Goal: Transaction & Acquisition: Purchase product/service

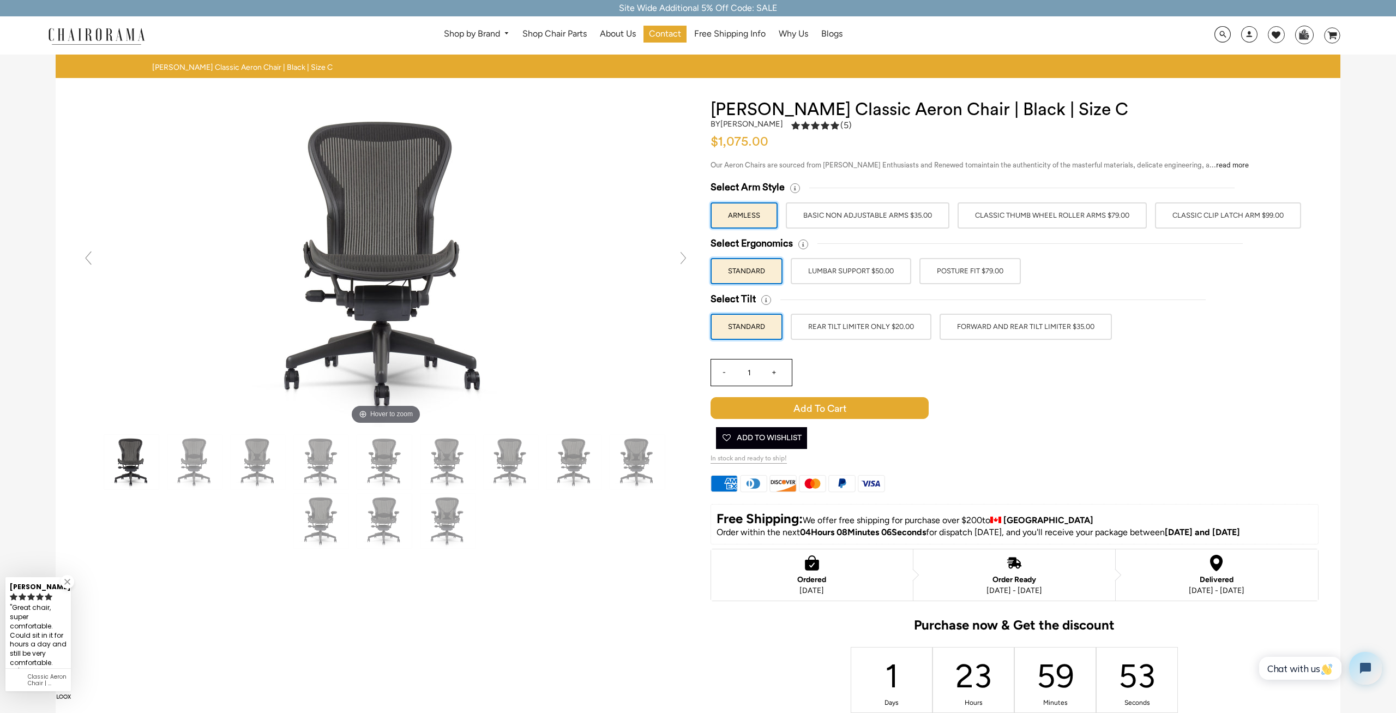
drag, startPoint x: 872, startPoint y: 576, endPoint x: 897, endPoint y: 263, distance: 313.9
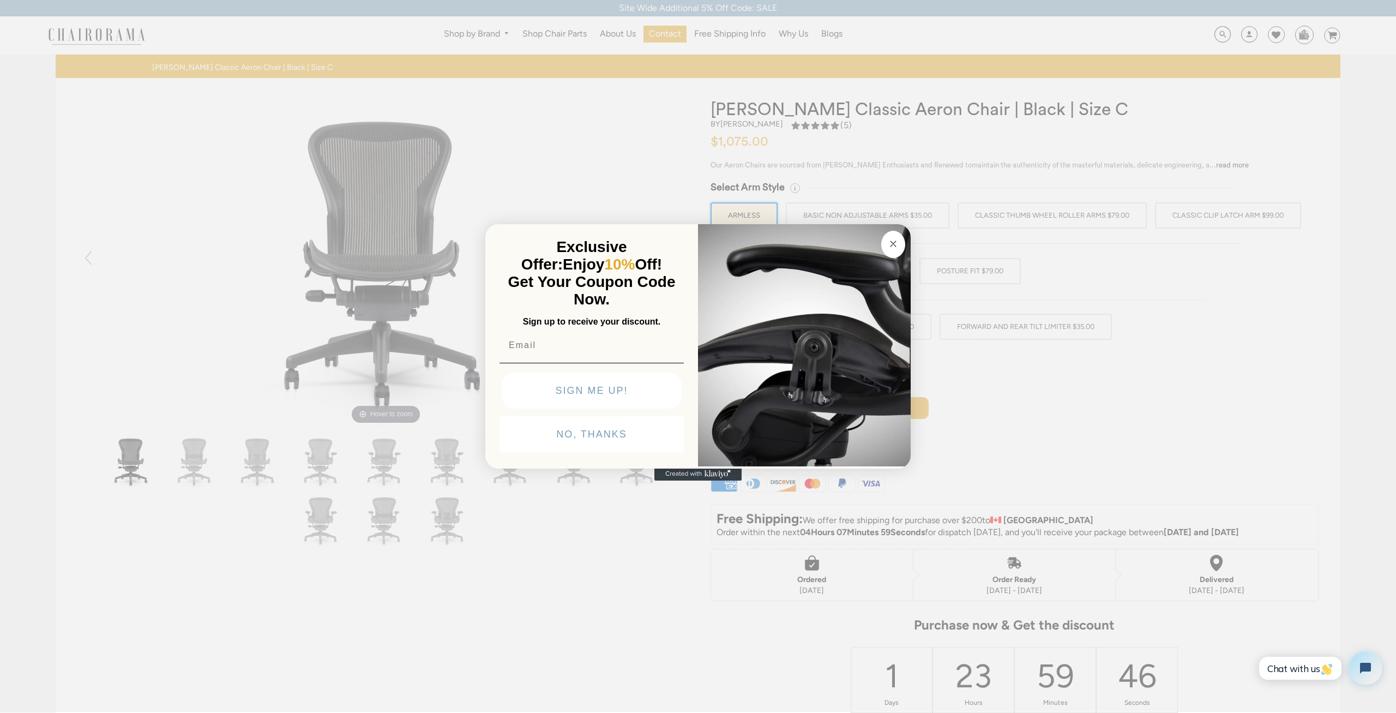
click at [895, 234] on button "Close dialog" at bounding box center [893, 244] width 24 height 27
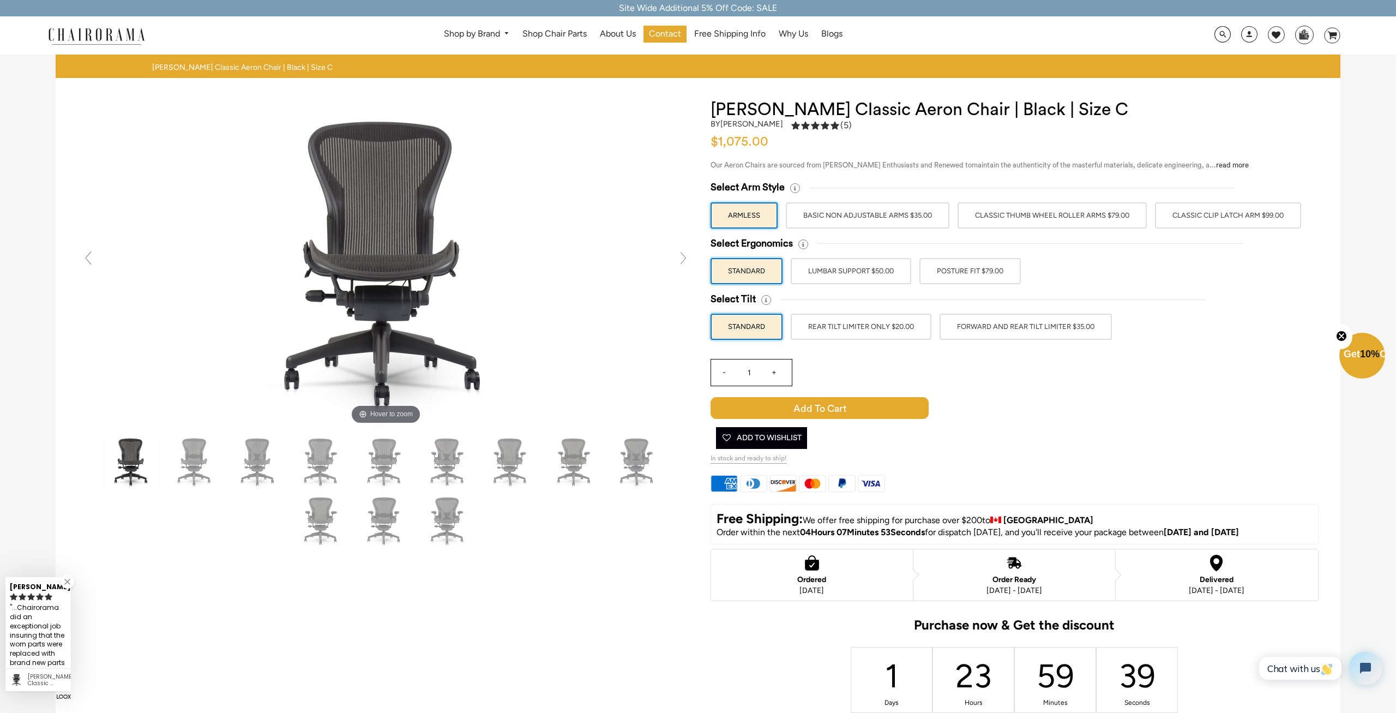
click at [1040, 218] on label "Classic Thumb Wheel Roller Arms $79.00" at bounding box center [1051, 215] width 189 height 26
click at [0, 0] on input "Classic Thumb Wheel Roller Arms $79.00" at bounding box center [0, 0] width 0 height 0
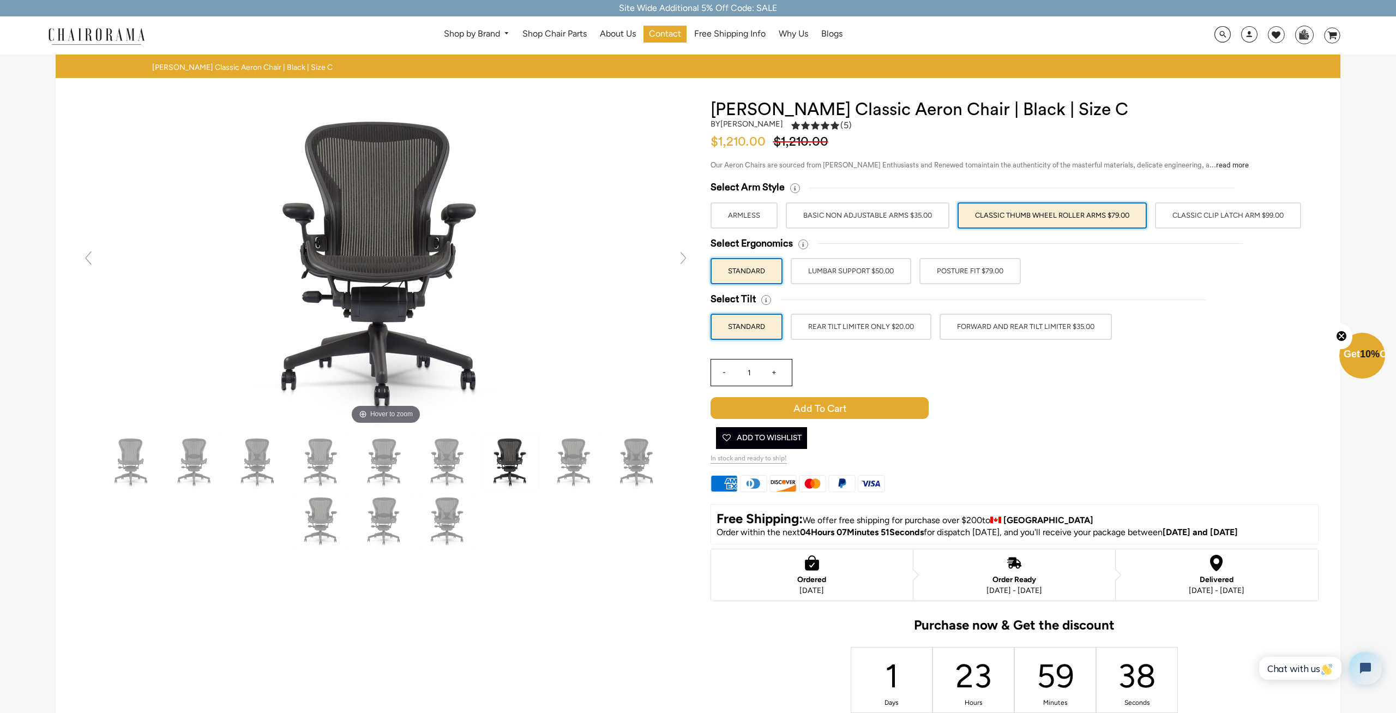
click at [1203, 214] on label "Classic Clip Latch Arm $99.00" at bounding box center [1228, 215] width 146 height 26
click at [0, 0] on input "Classic Clip Latch Arm $99.00" at bounding box center [0, 0] width 0 height 0
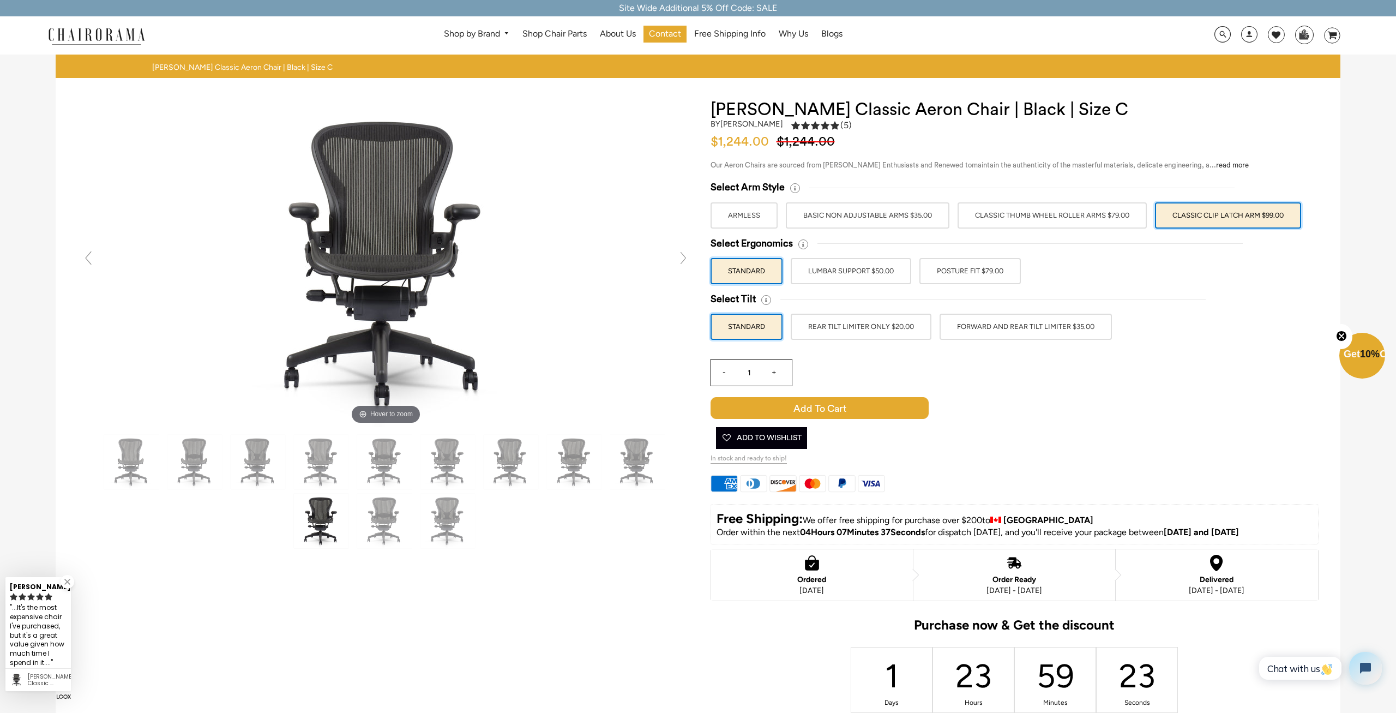
drag, startPoint x: 762, startPoint y: 580, endPoint x: 845, endPoint y: 168, distance: 419.4
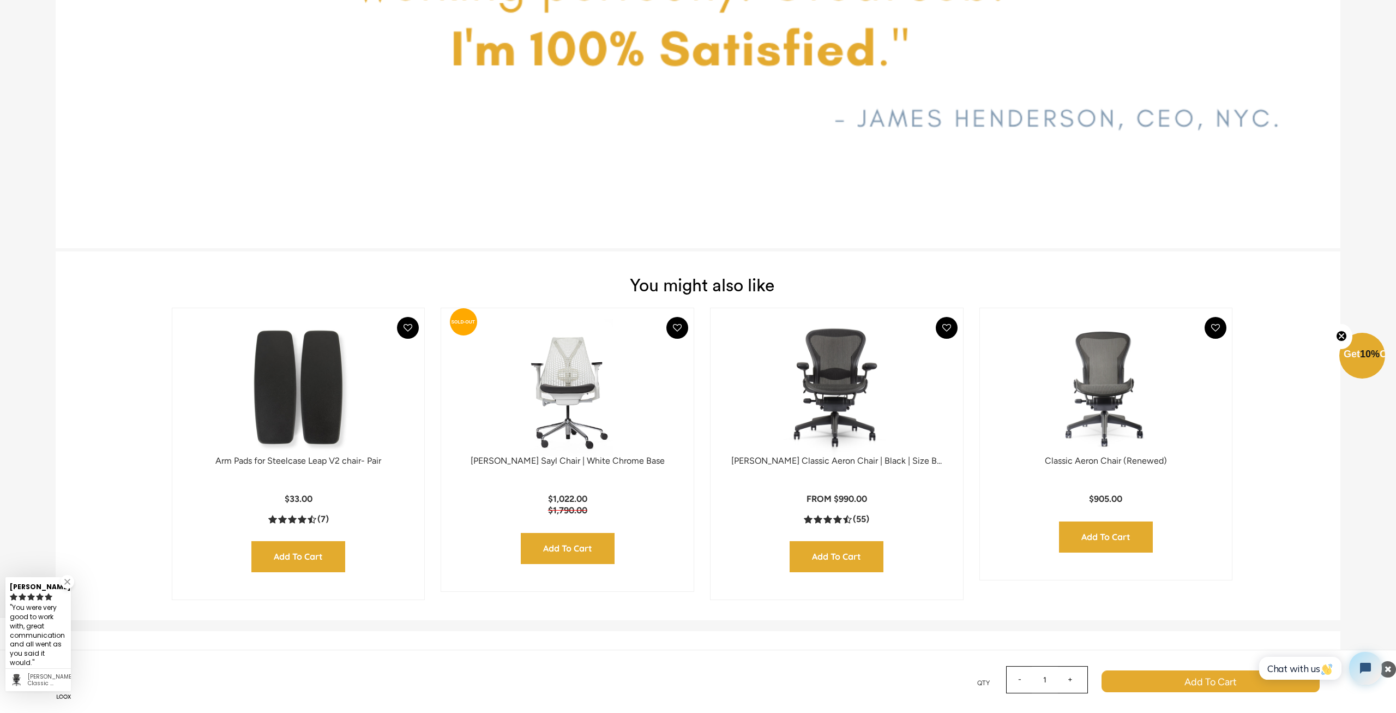
scroll to position [5059, 0]
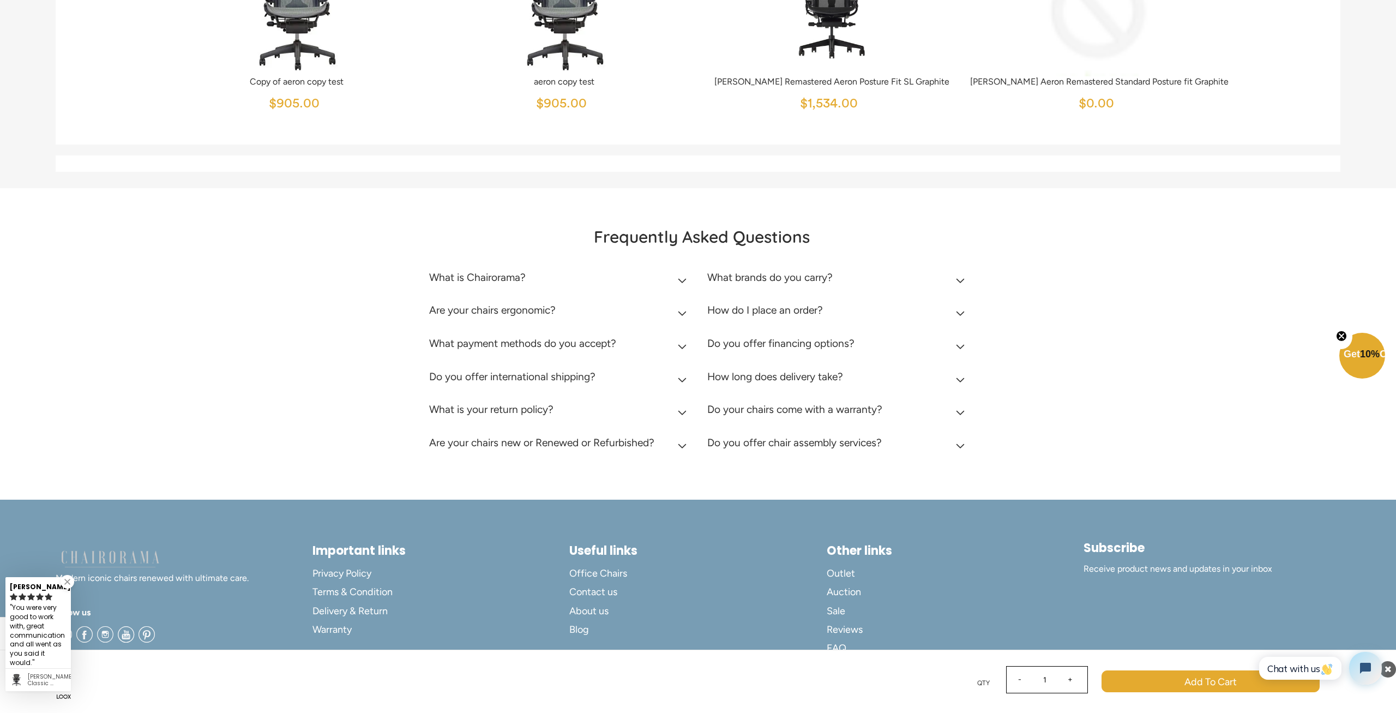
drag, startPoint x: 1158, startPoint y: 299, endPoint x: 1119, endPoint y: 589, distance: 293.2
click at [59, 586] on div "George V." at bounding box center [38, 585] width 57 height 14
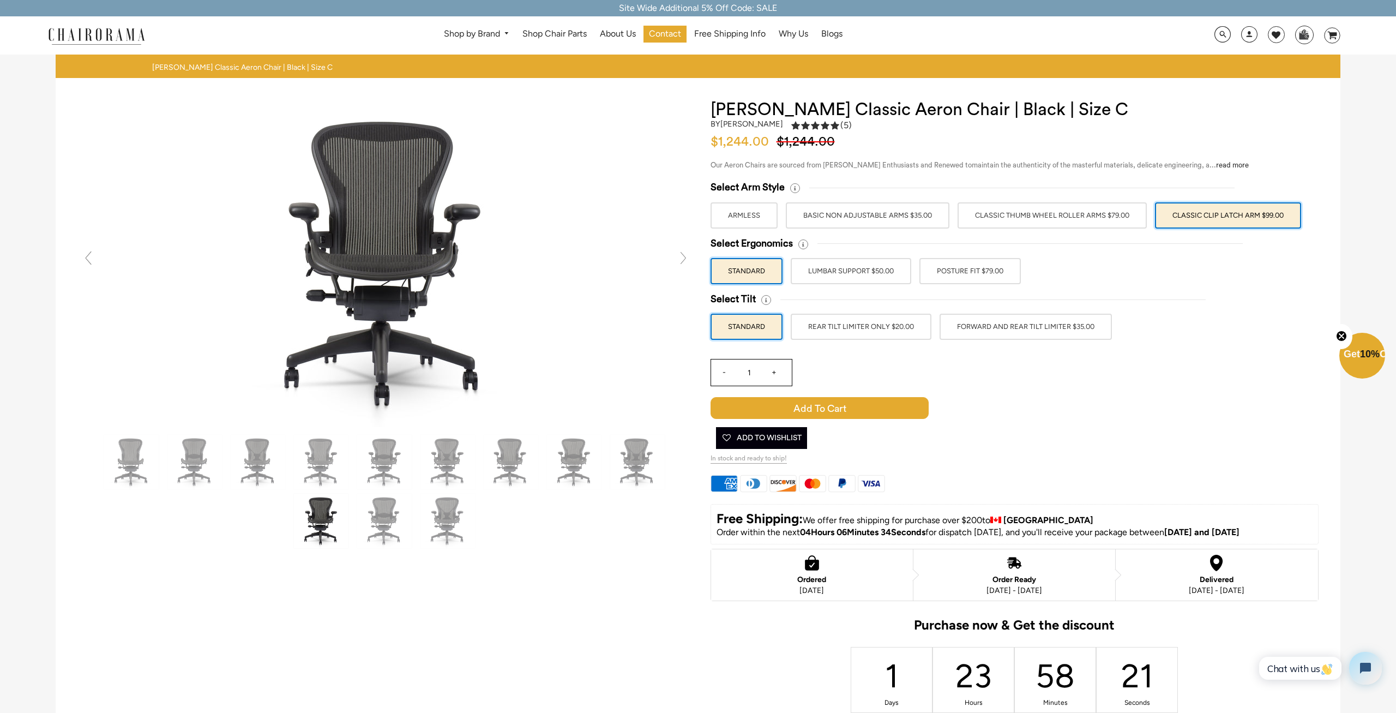
drag, startPoint x: 682, startPoint y: 649, endPoint x: 666, endPoint y: 526, distance: 124.7
drag, startPoint x: 906, startPoint y: 530, endPoint x: 1006, endPoint y: 536, distance: 100.5
click at [1006, 536] on p "Order within the next 04Hours 06Minutes 30Seconds for dispatch today, and you'l…" at bounding box center [1014, 532] width 596 height 11
drag, startPoint x: 1083, startPoint y: 533, endPoint x: 1281, endPoint y: 532, distance: 198.5
click at [1279, 532] on p "Order within the next 04Hours 06Minutes 30Seconds for dispatch today, and you'l…" at bounding box center [1014, 532] width 596 height 11
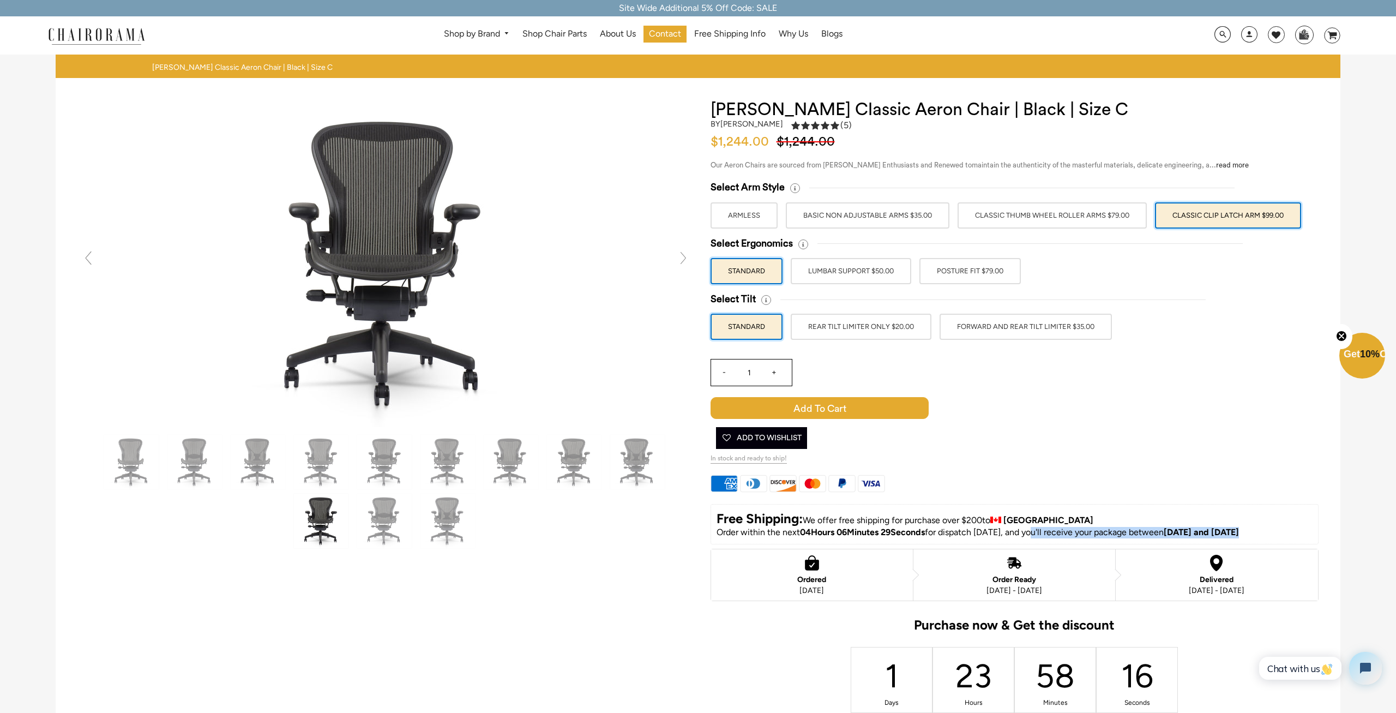
click at [1281, 532] on p "Order within the next 04Hours 06Minutes 29Seconds for dispatch today, and you'l…" at bounding box center [1014, 532] width 596 height 11
drag, startPoint x: 1044, startPoint y: 515, endPoint x: 1108, endPoint y: 504, distance: 64.7
click at [1108, 504] on div "Free Shipping: We offer free shipping for purchase over $200 to Canada Order wi…" at bounding box center [1014, 524] width 608 height 40
drag, startPoint x: 1109, startPoint y: 500, endPoint x: 1110, endPoint y: 473, distance: 27.3
click at [1111, 498] on div "Select Arm Style ARMLESS BASIC NON ADJUSTABLE ARMS $35.00 -" at bounding box center [1014, 477] width 608 height 593
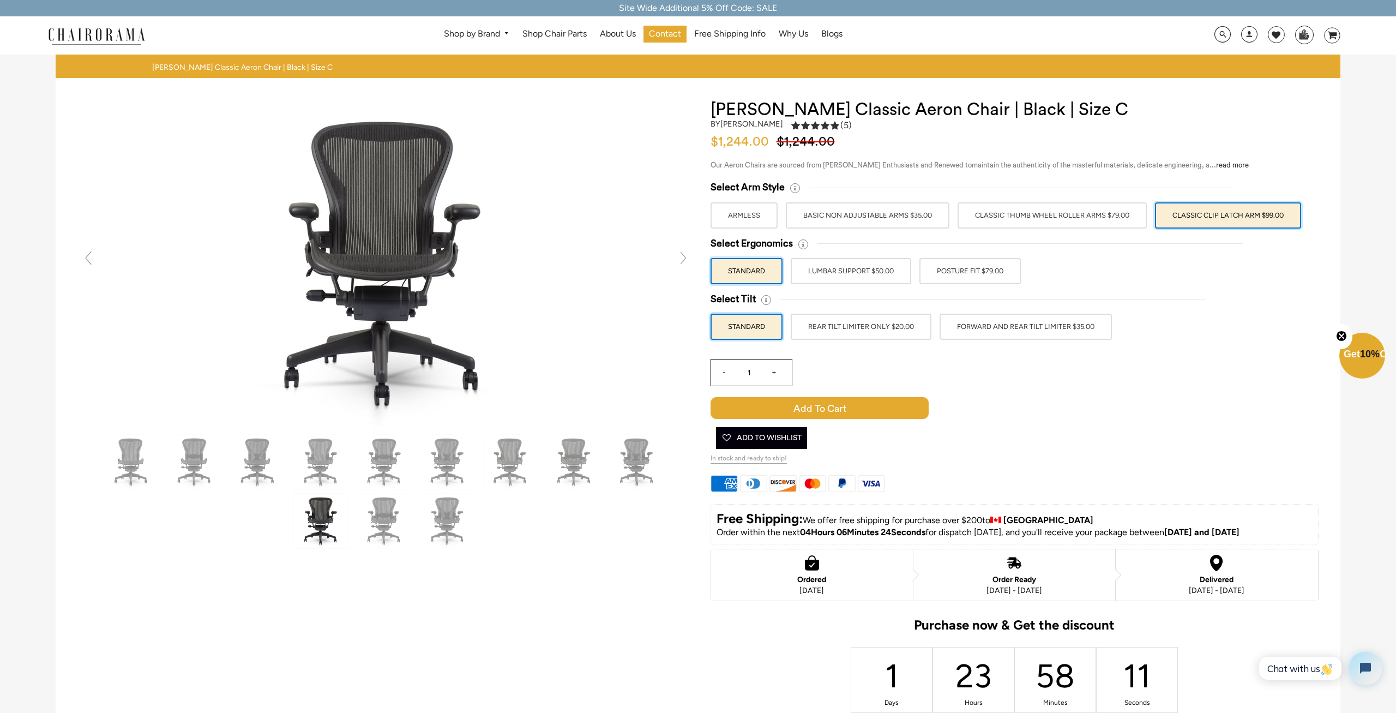
drag, startPoint x: 1143, startPoint y: 401, endPoint x: 1215, endPoint y: 183, distance: 230.2
click at [1144, 401] on div "- 1 + Cart Error Add to Cart Added More payment options This item is a recurrin…" at bounding box center [1014, 409] width 608 height 110
click at [1243, 38] on span at bounding box center [1249, 36] width 16 height 20
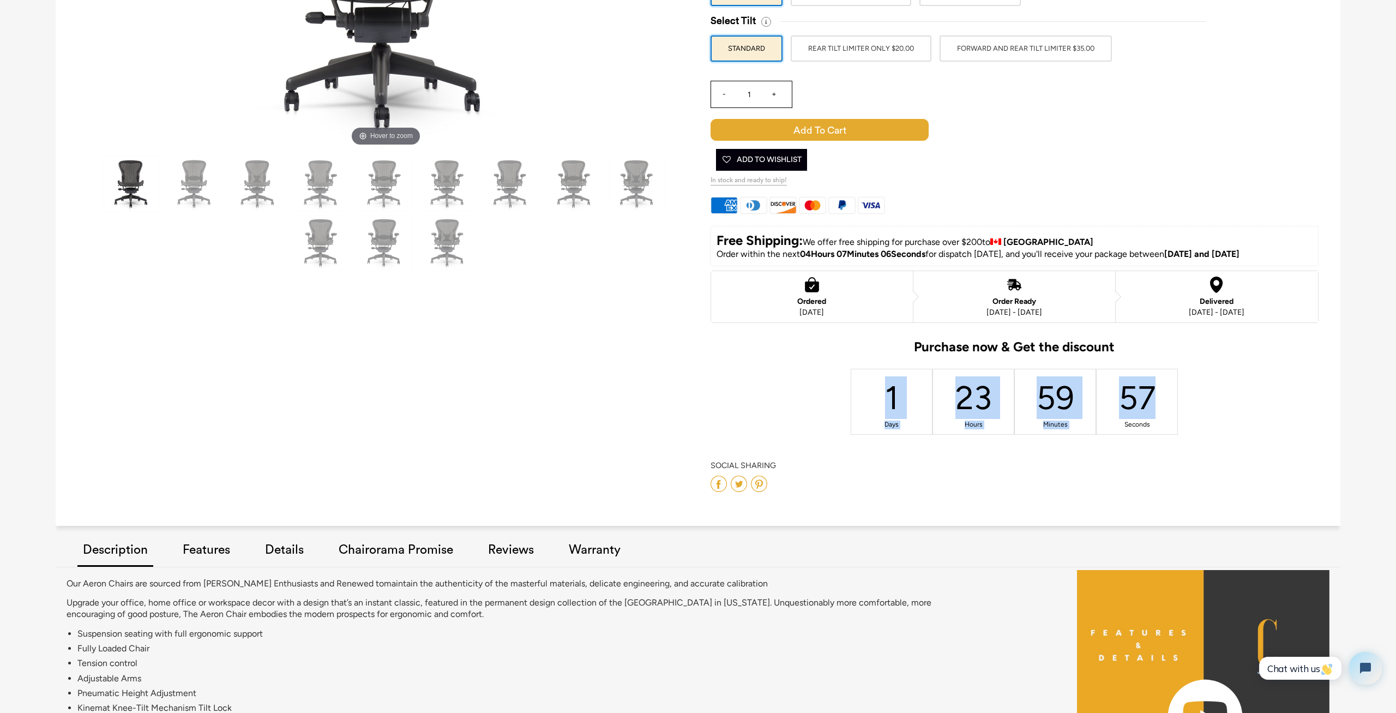
drag, startPoint x: 920, startPoint y: 394, endPoint x: 1196, endPoint y: 406, distance: 275.6
click at [1196, 406] on div "Select Arm Style ARMLESS BASIC NON ADJUSTABLE ARMS $35.00 -" at bounding box center [1014, 199] width 608 height 593
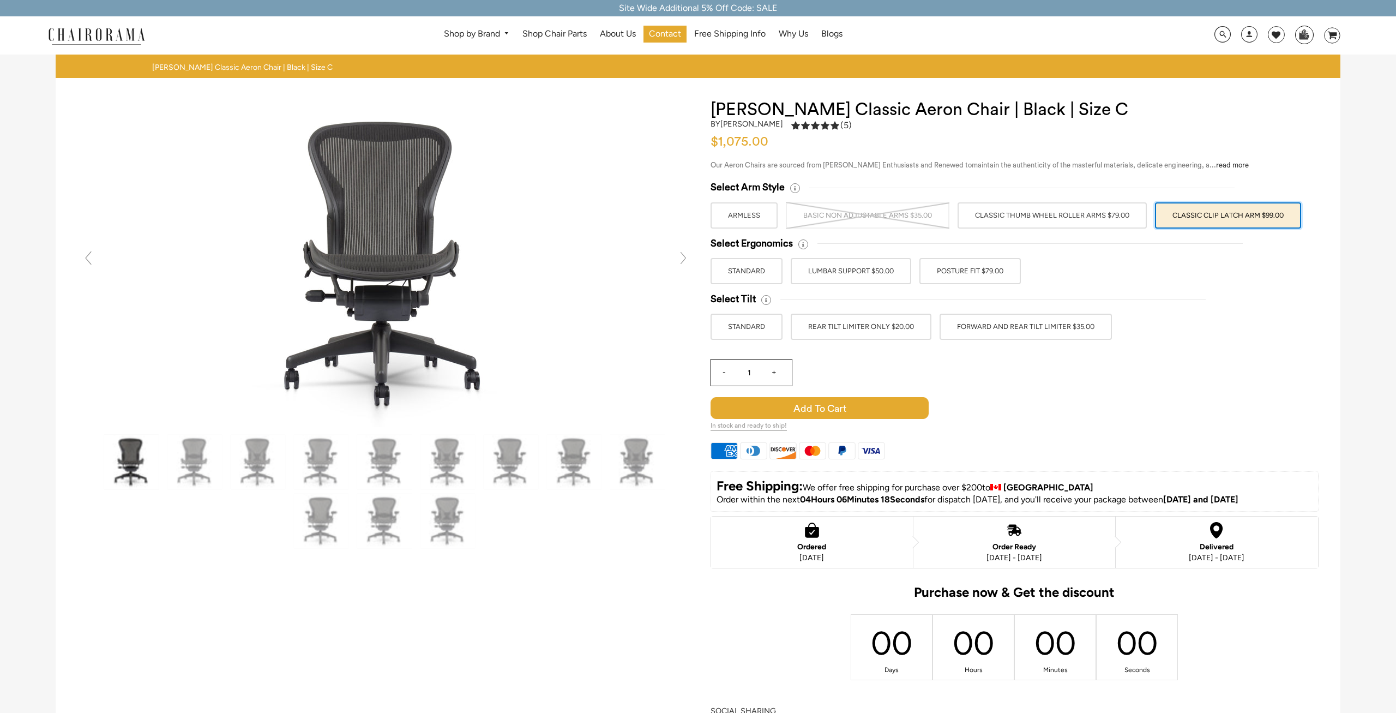
click at [1312, 33] on img at bounding box center [1303, 34] width 17 height 16
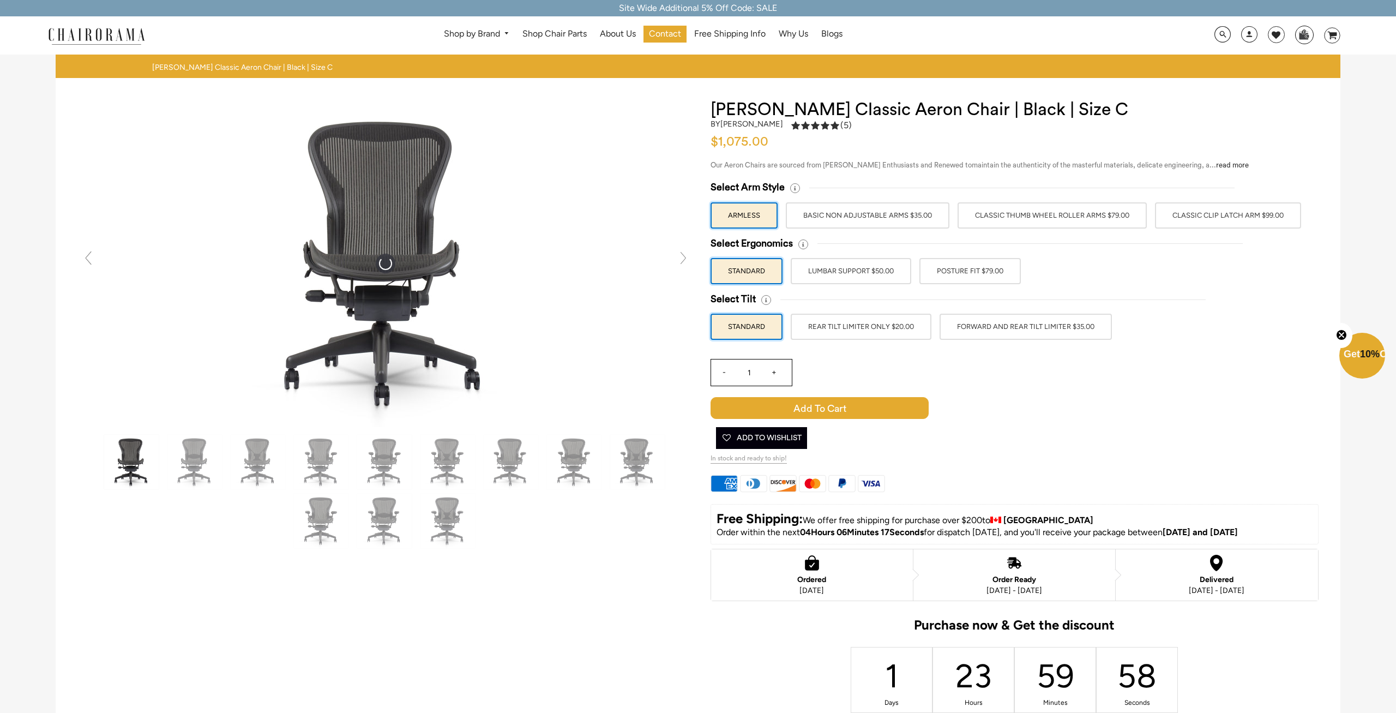
click at [1307, 36] on img at bounding box center [1303, 34] width 17 height 16
click at [1305, 32] on img at bounding box center [1303, 34] width 17 height 16
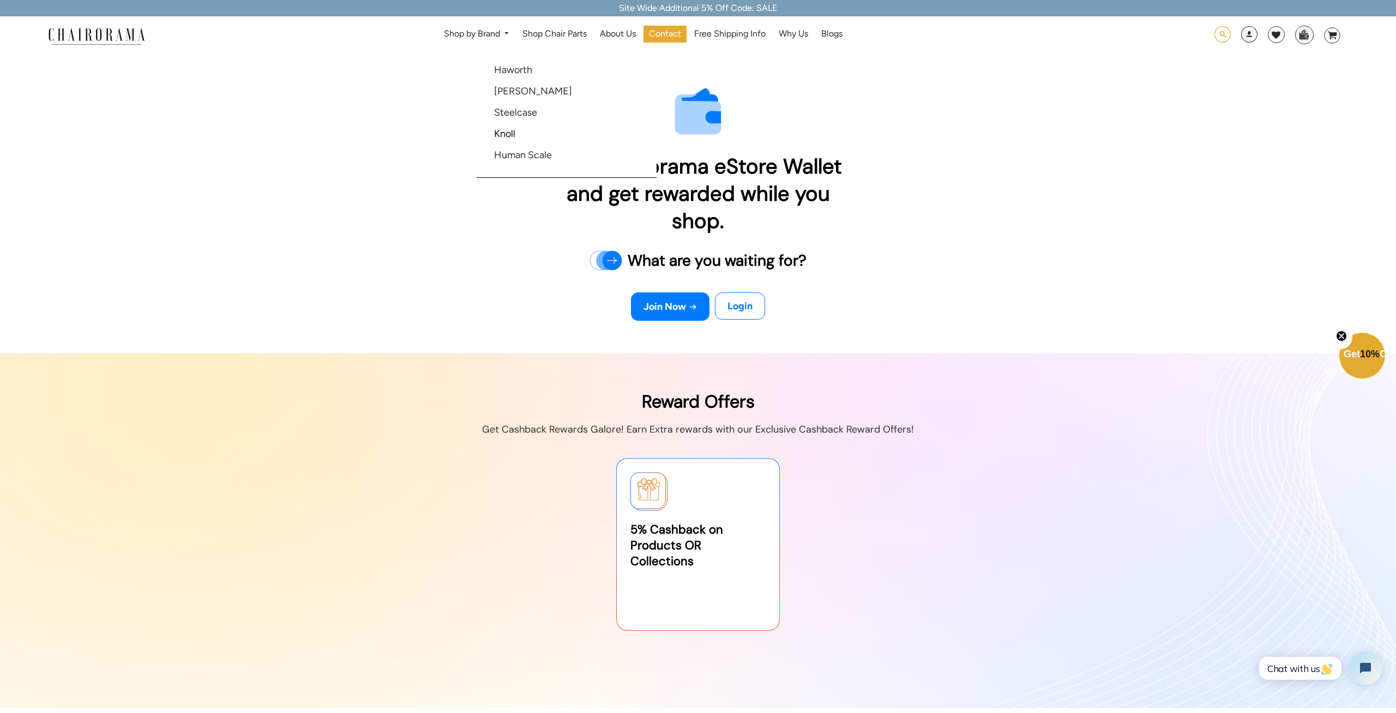
click at [1221, 37] on span at bounding box center [1222, 34] width 16 height 17
